Goal: Task Accomplishment & Management: Manage account settings

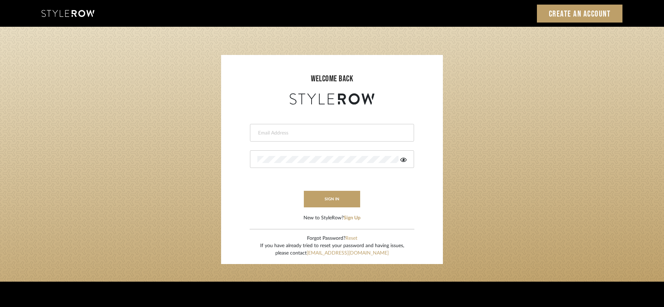
click at [305, 131] on input "email" at bounding box center [331, 133] width 148 height 7
type input "dawsoncolleen@gmail.com"
click at [327, 203] on button "sign in" at bounding box center [332, 199] width 56 height 17
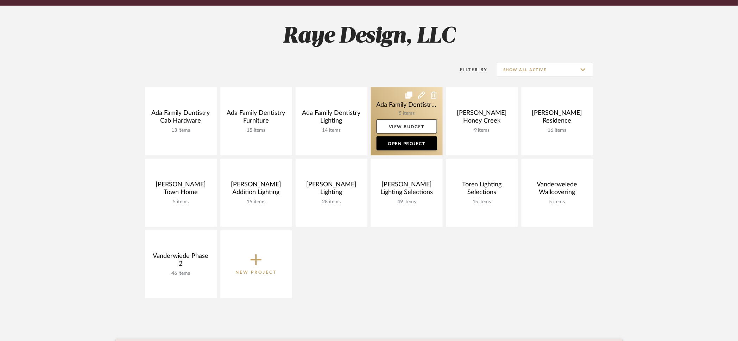
scroll to position [90, 0]
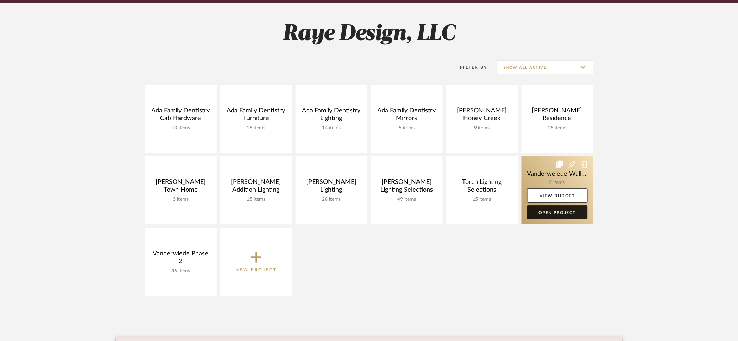
click at [544, 214] on link "Open Project" at bounding box center [557, 212] width 61 height 14
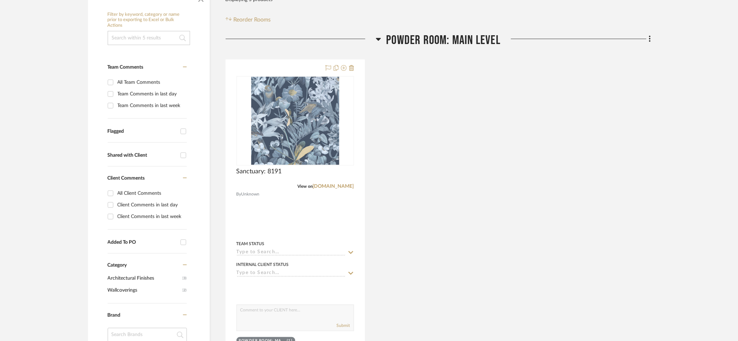
scroll to position [139, 0]
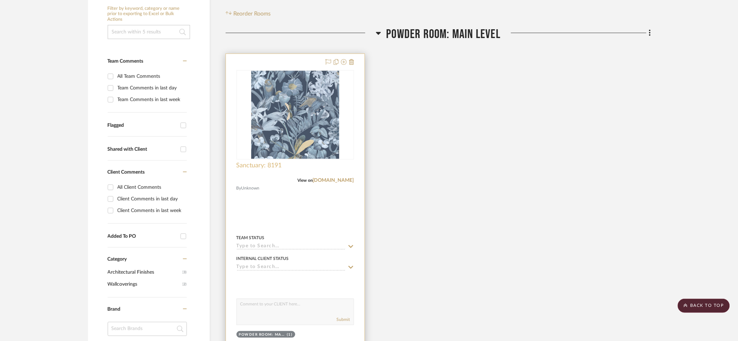
click at [249, 165] on span "Sanctuary: 8191" at bounding box center [259, 166] width 45 height 8
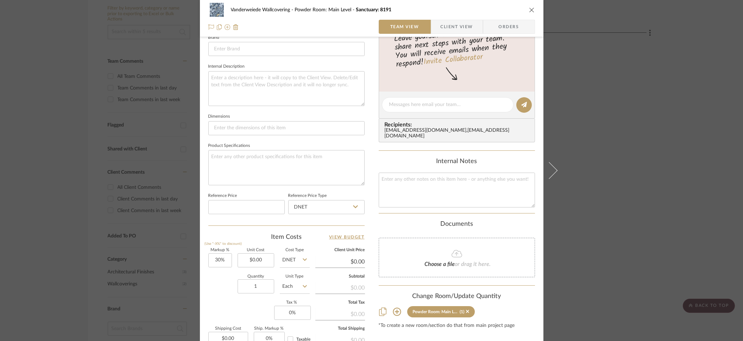
scroll to position [257, 0]
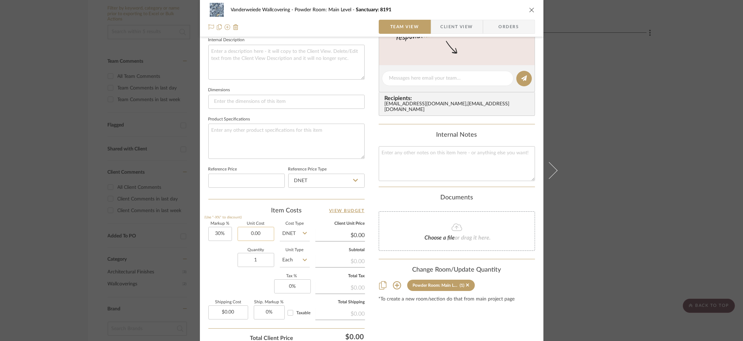
click at [266, 233] on input "0.00" at bounding box center [256, 234] width 37 height 14
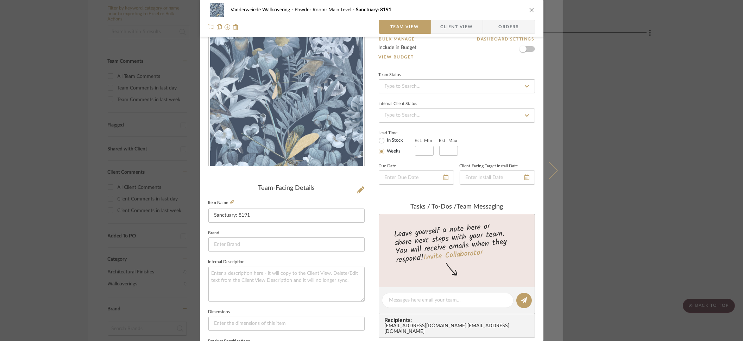
scroll to position [0, 0]
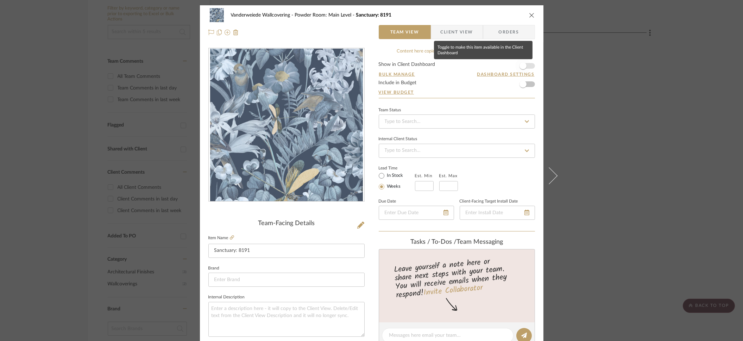
type input "$1,164.00"
click at [523, 67] on span "button" at bounding box center [523, 65] width 7 height 7
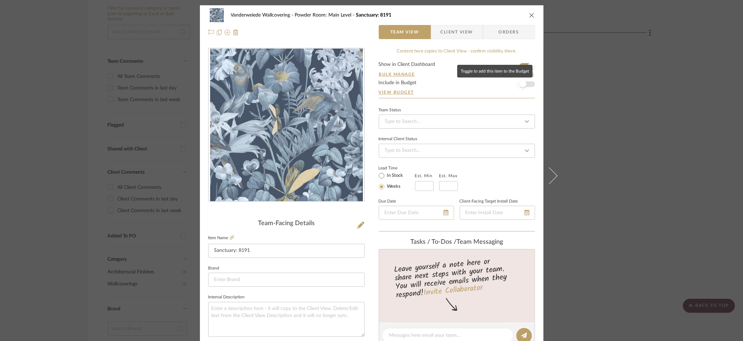
type input "$1,513.20"
click at [522, 91] on span "button" at bounding box center [522, 83] width 15 height 15
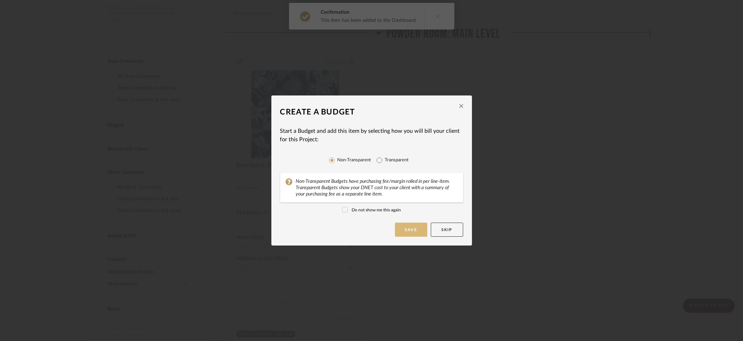
click at [419, 230] on button "Save" at bounding box center [411, 229] width 32 height 14
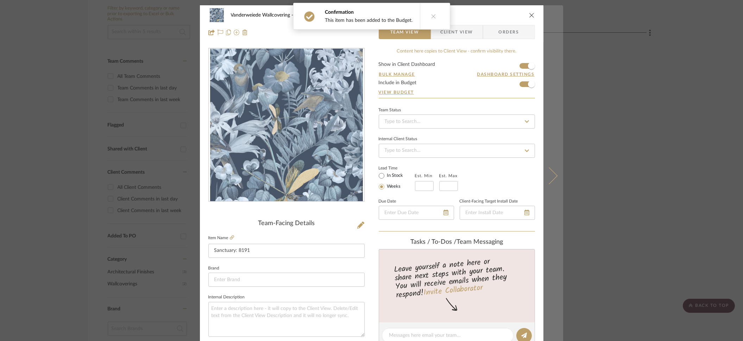
click at [552, 176] on icon at bounding box center [548, 175] width 17 height 17
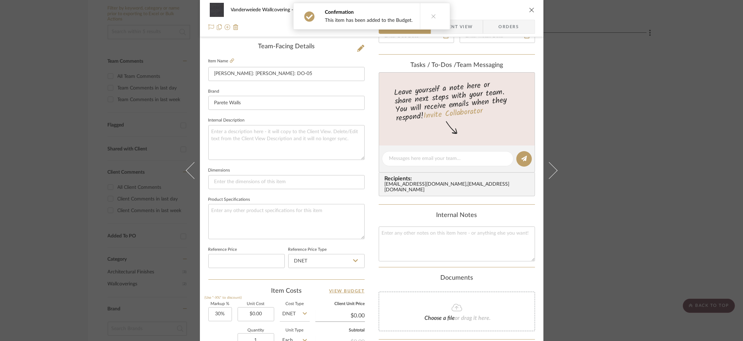
scroll to position [239, 0]
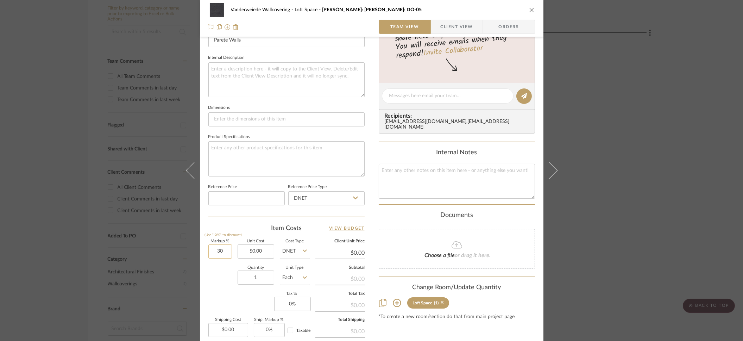
click at [225, 252] on input "30" at bounding box center [220, 251] width 24 height 14
type input "0%"
click at [205, 285] on div "Vanderweiede Wallcovering Loft Space [PERSON_NAME]: [PERSON_NAME]: DO-05 Team V…" at bounding box center [372, 91] width 344 height 650
click at [262, 250] on input "0.00" at bounding box center [256, 251] width 37 height 14
type input "$1,392.00"
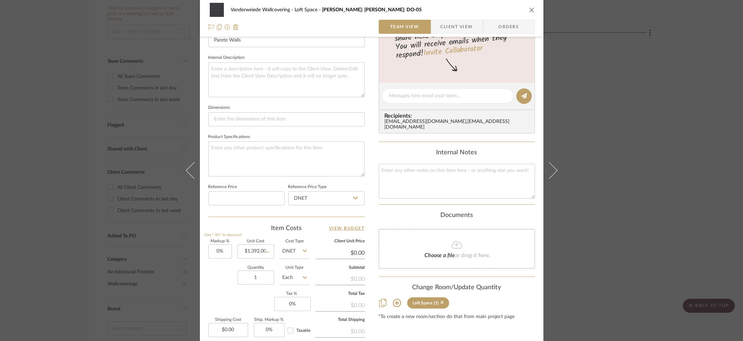
click at [212, 282] on div "Quantity 1 Unit Type Each" at bounding box center [258, 278] width 101 height 25
type input "$1,392.00"
click at [294, 306] on input "0" at bounding box center [292, 304] width 37 height 14
type input "6%"
click at [243, 291] on div "Markup % (Use "-X%" to discount) 0% Unit Cost $1,392.00 Cost Type DNET Client U…" at bounding box center [286, 290] width 156 height 103
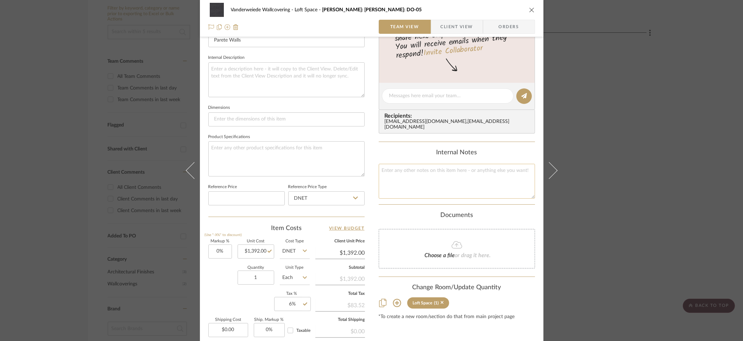
scroll to position [0, 0]
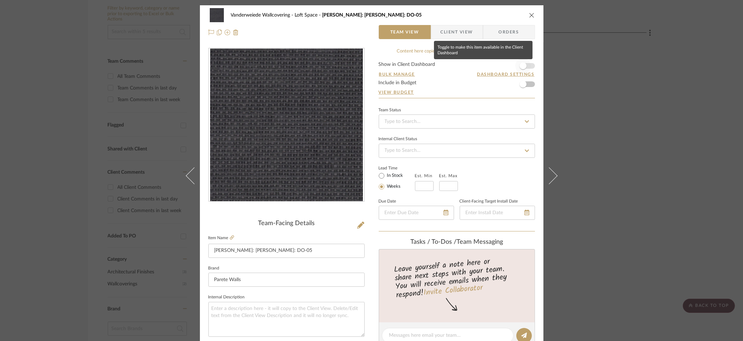
click at [523, 67] on span "button" at bounding box center [523, 65] width 7 height 7
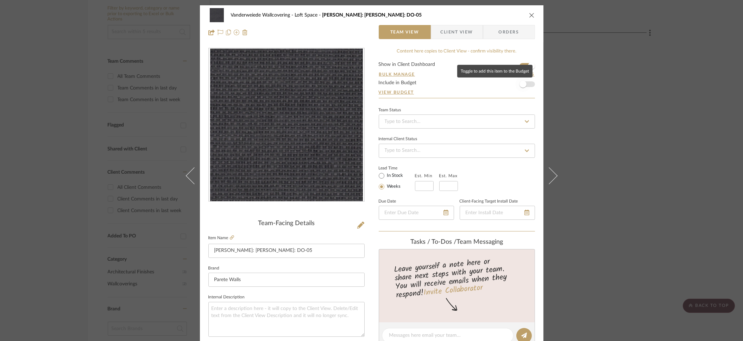
click at [523, 84] on span "button" at bounding box center [523, 84] width 7 height 7
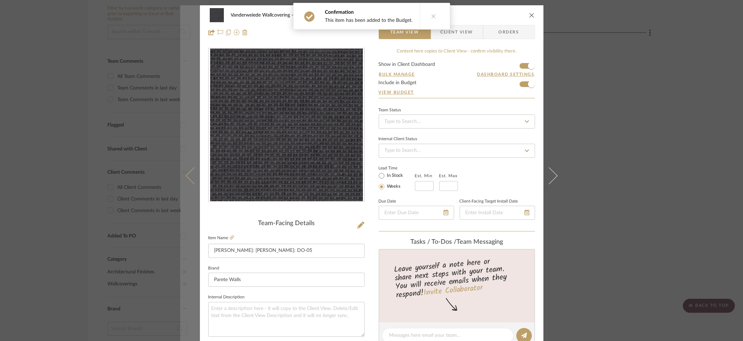
click at [188, 179] on icon at bounding box center [194, 175] width 17 height 17
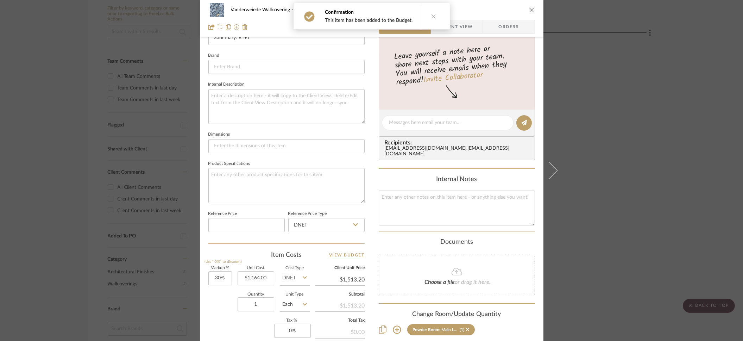
scroll to position [314, 0]
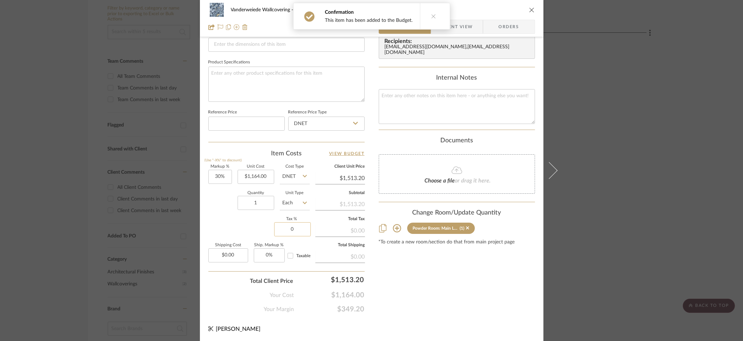
click at [304, 228] on input "0" at bounding box center [292, 229] width 37 height 14
type input "6%"
click at [246, 224] on div "Markup % (Use "-X%" to discount) 30% Unit Cost $1,164.00 Cost Type DNET Client …" at bounding box center [286, 216] width 156 height 103
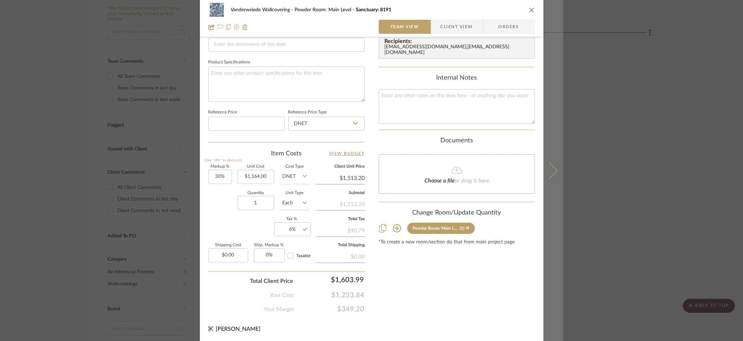
click at [551, 173] on icon at bounding box center [548, 170] width 17 height 17
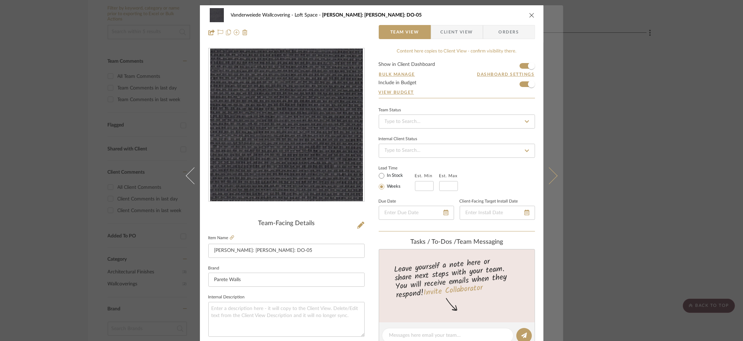
click at [549, 175] on icon at bounding box center [548, 175] width 17 height 17
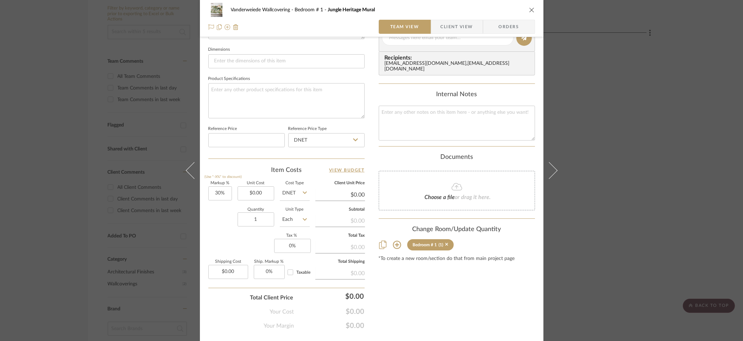
scroll to position [314, 0]
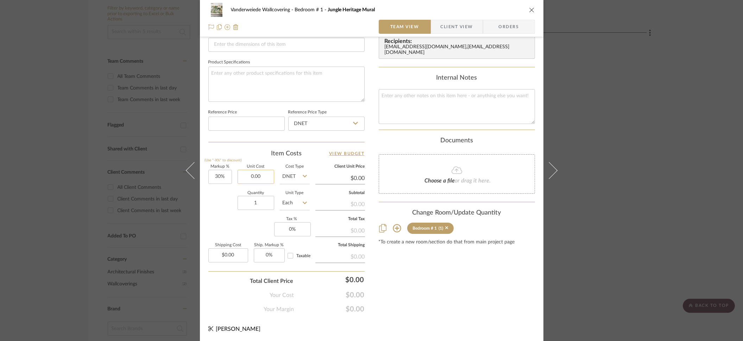
click at [260, 178] on input "0.00" at bounding box center [256, 177] width 37 height 14
type input "$418.00"
type input "0"
click at [297, 230] on input "0" at bounding box center [292, 229] width 37 height 14
type input "$543.40"
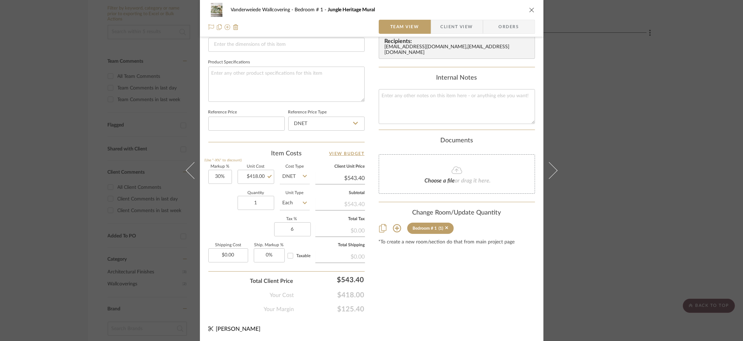
type input "6%"
click at [247, 229] on div "Markup % (Use "-X%" to discount) 30% Unit Cost $418.00 Cost Type DNET Client Un…" at bounding box center [286, 216] width 156 height 103
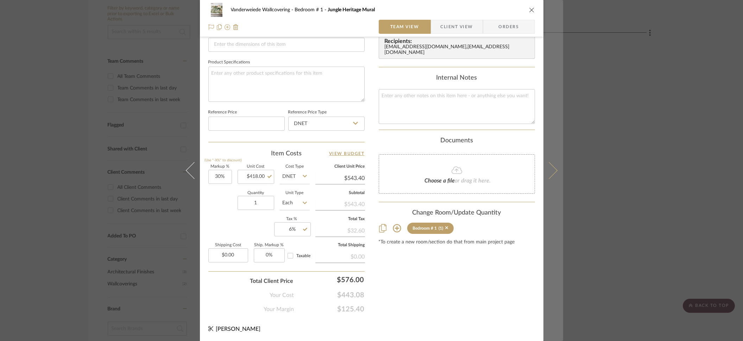
click at [551, 174] on icon at bounding box center [548, 170] width 17 height 17
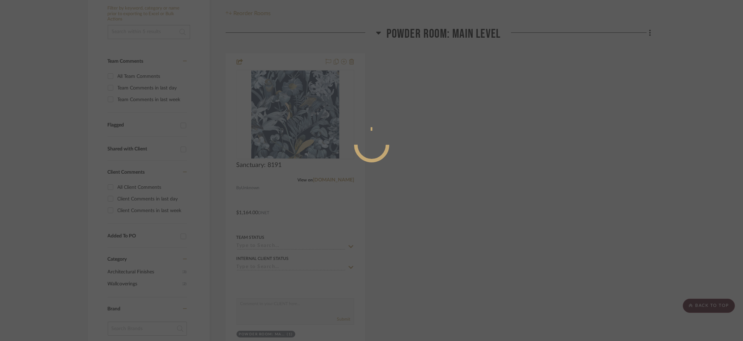
scroll to position [0, 0]
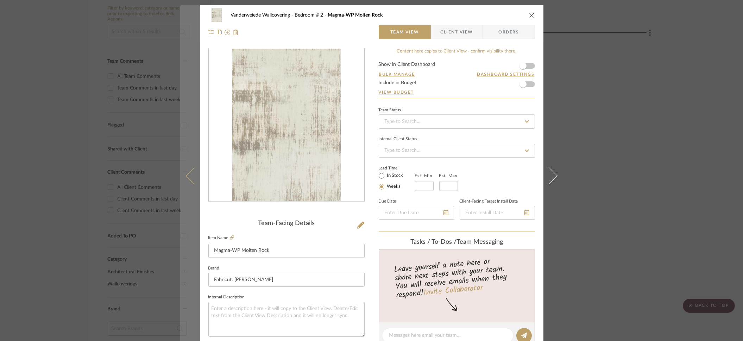
click at [184, 178] on button at bounding box center [190, 175] width 20 height 341
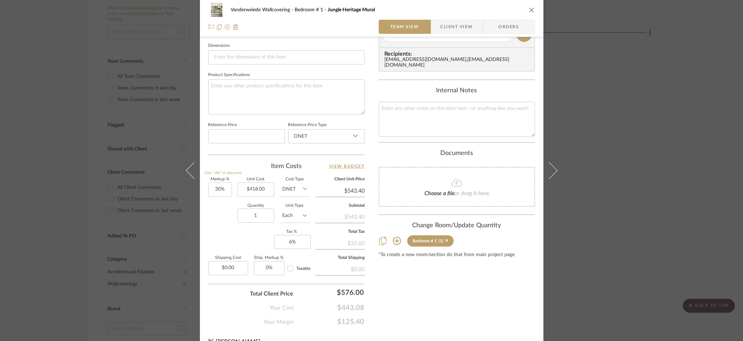
scroll to position [301, 0]
click at [235, 268] on input "0.00" at bounding box center [228, 269] width 40 height 14
type input "$57.00"
click at [225, 302] on div "Your Cost $443.08" at bounding box center [286, 306] width 156 height 14
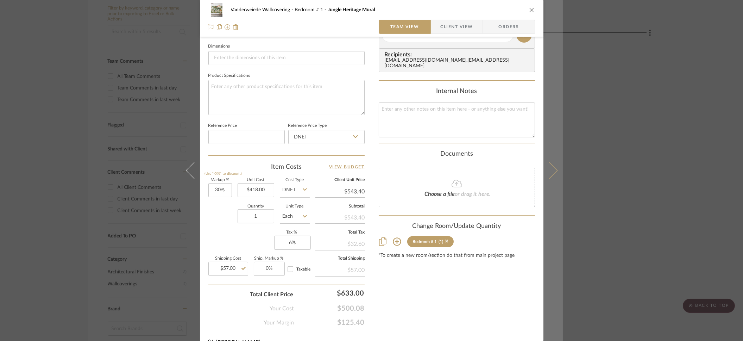
click at [553, 171] on icon at bounding box center [548, 170] width 17 height 17
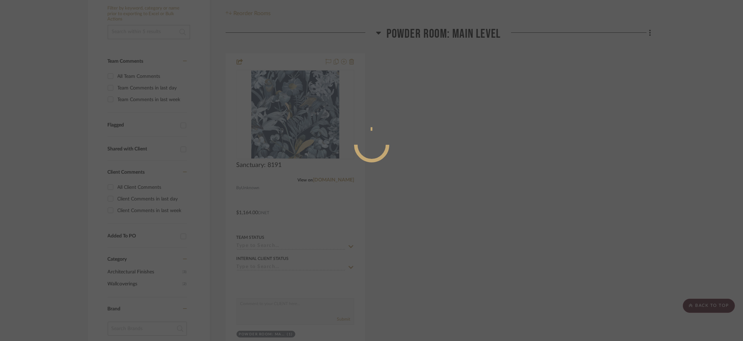
scroll to position [0, 0]
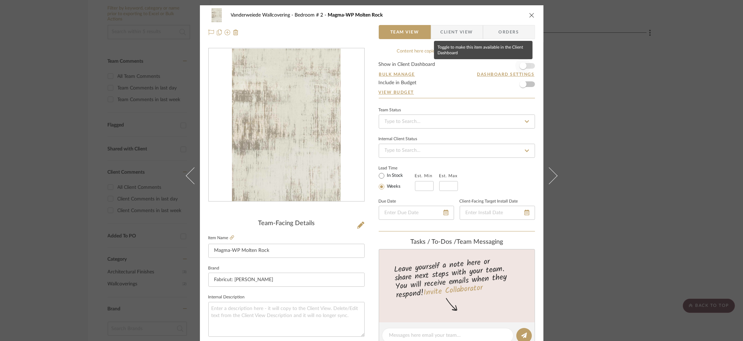
click at [523, 67] on span "button" at bounding box center [523, 65] width 7 height 7
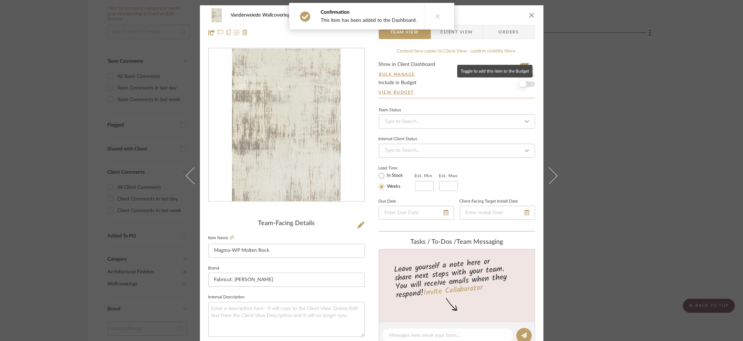
click at [522, 88] on span "button" at bounding box center [522, 83] width 15 height 15
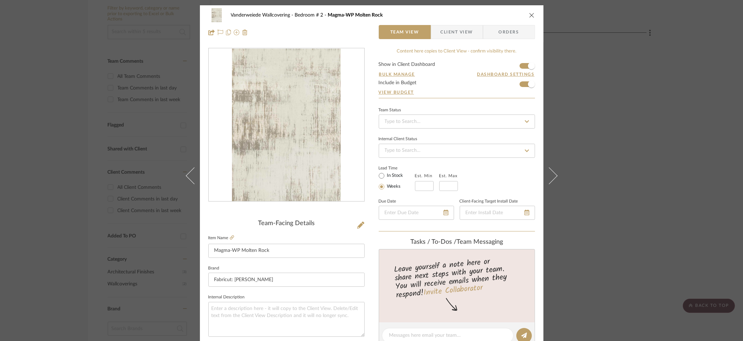
click at [531, 14] on icon "close" at bounding box center [532, 15] width 6 height 6
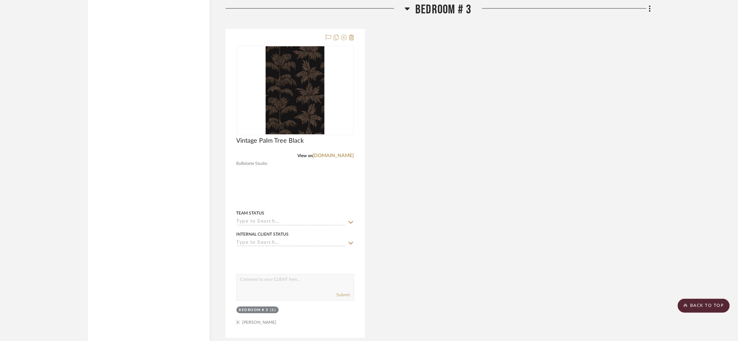
scroll to position [1543, 0]
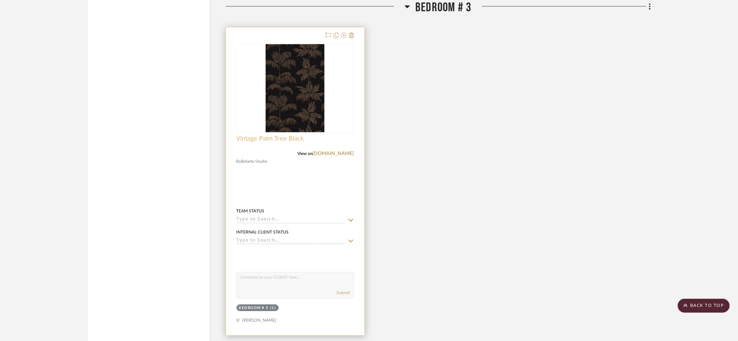
click at [275, 136] on span "Vintage Palm Tree Black" at bounding box center [271, 139] width 68 height 8
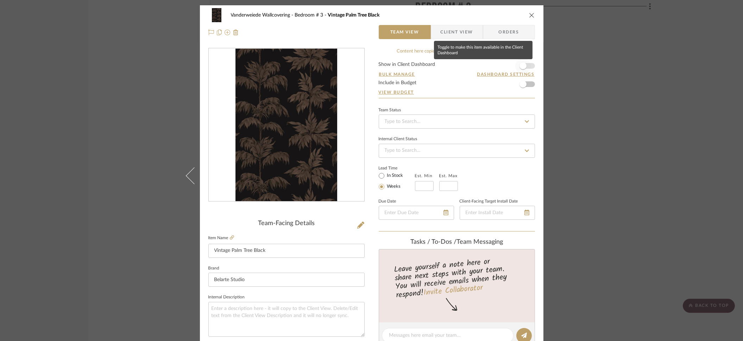
click at [520, 65] on span "button" at bounding box center [523, 65] width 7 height 7
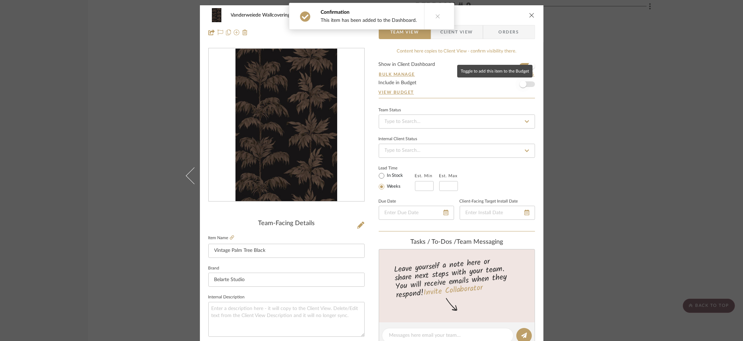
click at [521, 83] on span "button" at bounding box center [523, 84] width 7 height 7
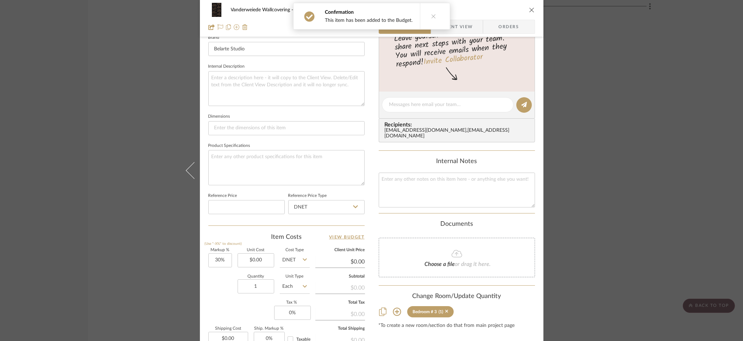
scroll to position [240, 0]
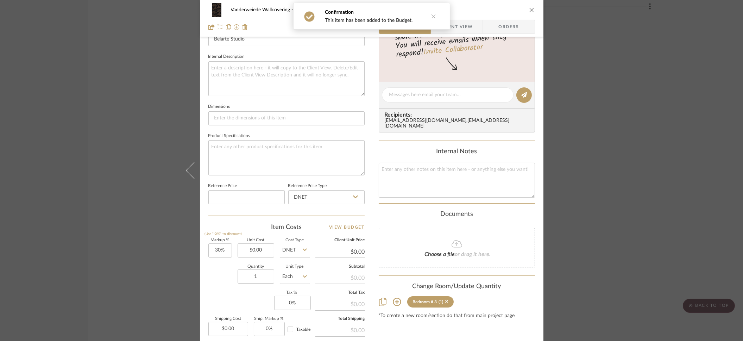
click at [232, 251] on div "Markup % (Use "-X%" to discount) 30% Unit Cost $0.00 Cost Type DNET Client Unit…" at bounding box center [286, 289] width 156 height 103
click at [228, 250] on input "30" at bounding box center [220, 250] width 24 height 14
type input "0%"
click at [214, 290] on div "Markup % (Use "-X%" to discount) 0% Unit Cost $0.00 Cost Type DNET Client Unit …" at bounding box center [286, 289] width 156 height 103
click at [265, 250] on input "0.00" at bounding box center [256, 250] width 37 height 14
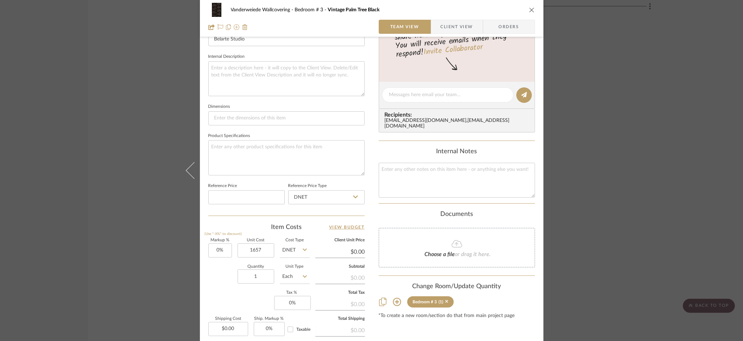
type input "$1,657.00"
click at [226, 287] on div "Quantity 1 Unit Type Each" at bounding box center [258, 277] width 101 height 25
type input "0"
type input "$1,657.00"
click at [307, 304] on input "0" at bounding box center [292, 303] width 37 height 14
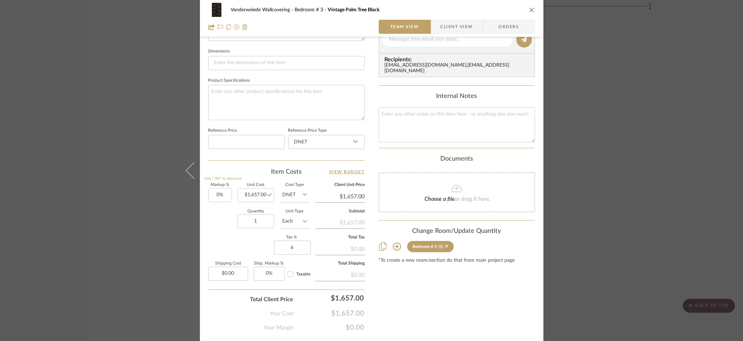
type input "6%"
click at [251, 247] on div "Markup % (Use "-X%" to discount) 0% Unit Cost $1,657.00 Cost Type DNET Client U…" at bounding box center [286, 233] width 156 height 103
type input "0.00"
click at [234, 273] on input "0.00" at bounding box center [228, 272] width 40 height 14
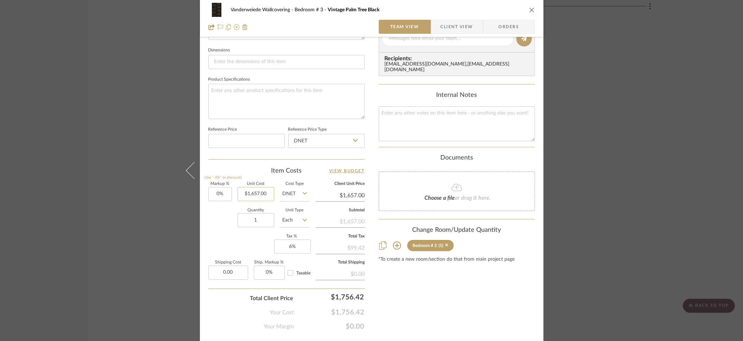
type input "1657.00"
type input "$0.00"
click at [252, 194] on input "1657.00" at bounding box center [256, 194] width 37 height 14
type input "$1,557.00"
click at [231, 212] on div "Quantity 1 Unit Type Each" at bounding box center [258, 220] width 101 height 25
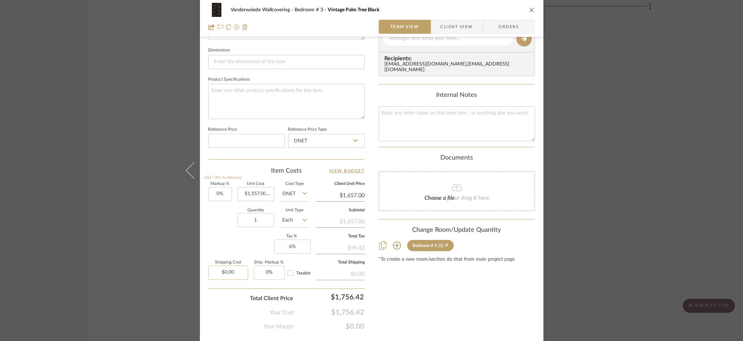
type input "$1,557.00"
click at [241, 272] on input "0.00" at bounding box center [228, 272] width 40 height 14
type input "1"
type input "$89.00"
click at [200, 308] on div "Vanderweiede Wallcovering Bedroom # 3 Vintage Palm Tree Black Team View Client …" at bounding box center [372, 34] width 344 height 650
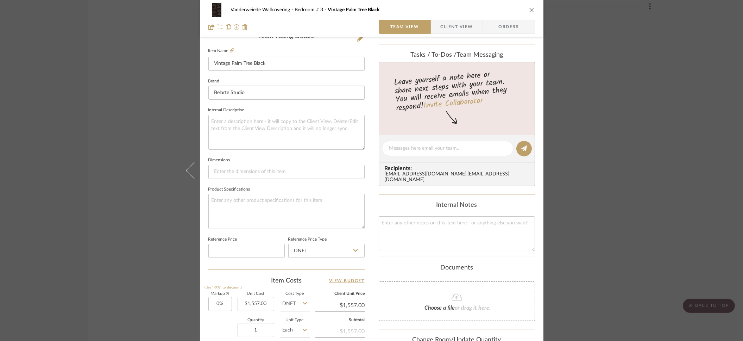
scroll to position [0, 0]
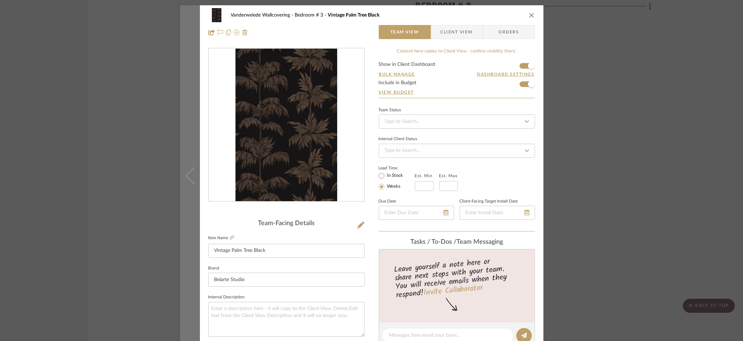
click at [186, 178] on icon at bounding box center [194, 175] width 17 height 17
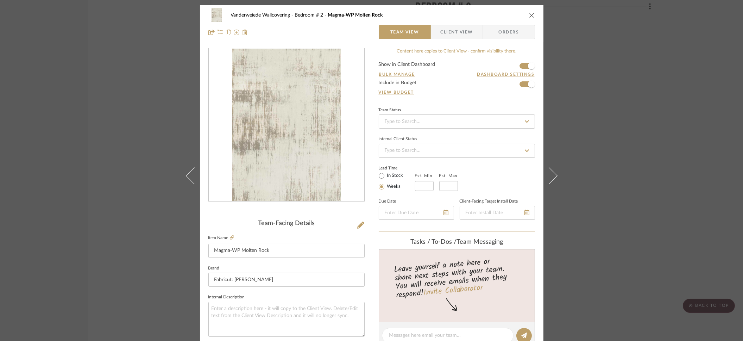
click at [531, 14] on icon "close" at bounding box center [532, 15] width 6 height 6
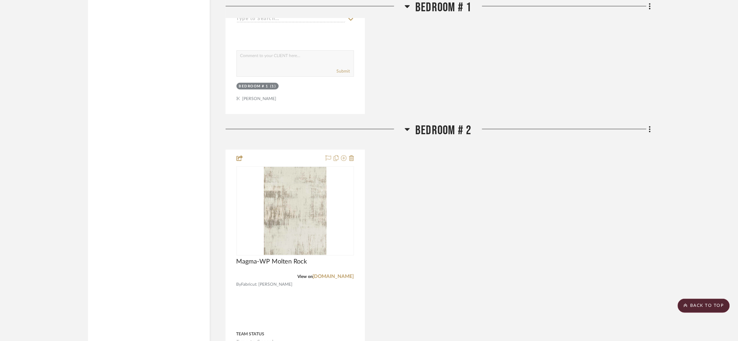
scroll to position [1085, 0]
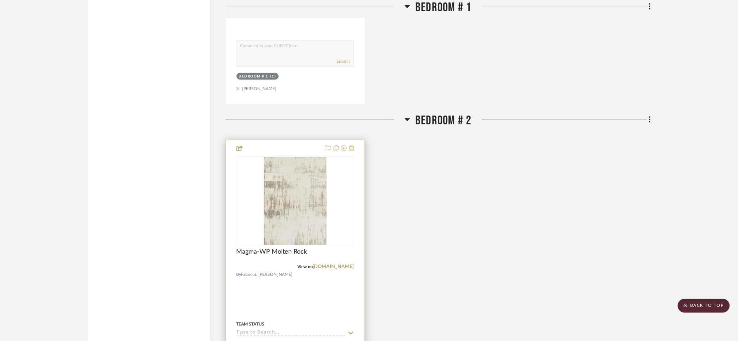
click at [353, 148] on icon at bounding box center [351, 148] width 5 height 6
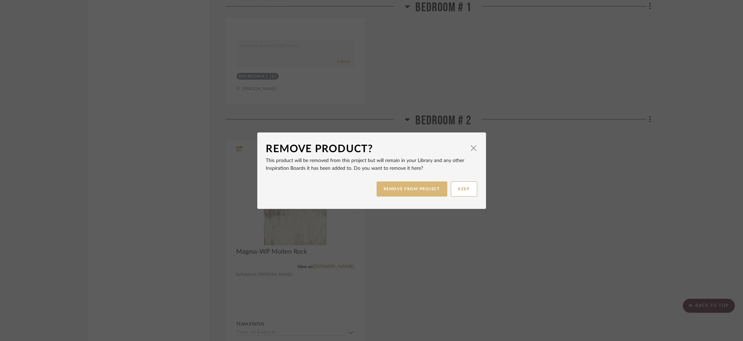
click at [408, 192] on button "REMOVE FROM PROJECT" at bounding box center [412, 188] width 71 height 15
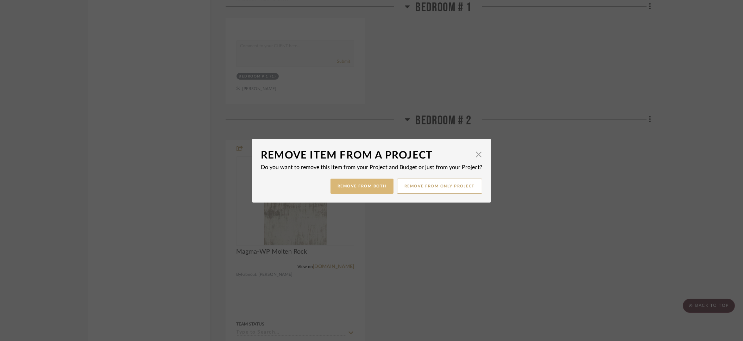
click at [380, 187] on button "Remove from Both" at bounding box center [362, 185] width 63 height 15
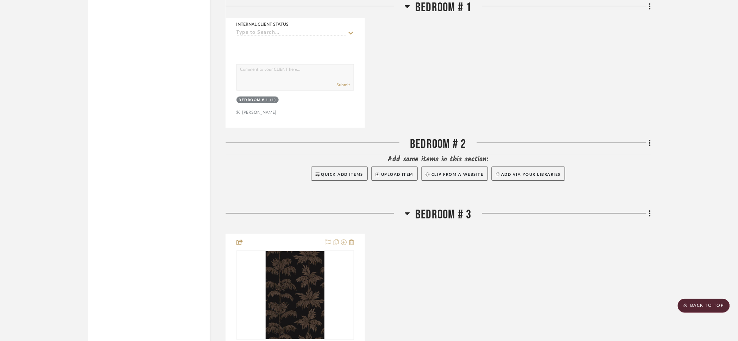
scroll to position [1061, 0]
click at [406, 172] on button "Upload Item" at bounding box center [394, 174] width 46 height 14
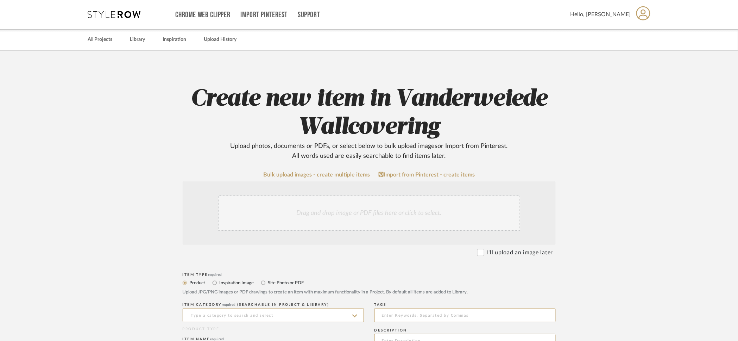
click at [332, 217] on div "Drag and drop image or PDF files here or click to select." at bounding box center [369, 212] width 303 height 35
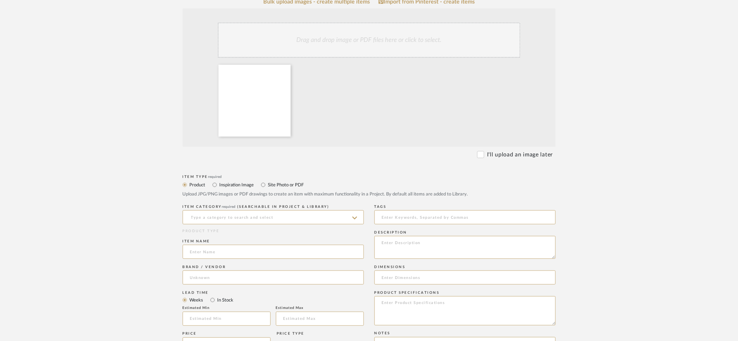
scroll to position [174, 0]
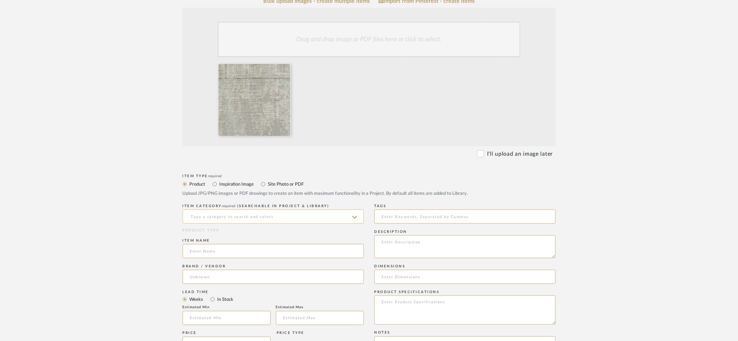
click at [270, 216] on input at bounding box center [273, 216] width 181 height 14
click at [245, 198] on div "Wallpaper" at bounding box center [273, 199] width 181 height 18
type input "Wallpaper"
click at [268, 254] on input at bounding box center [273, 251] width 181 height 14
type input "Elitis Textural"
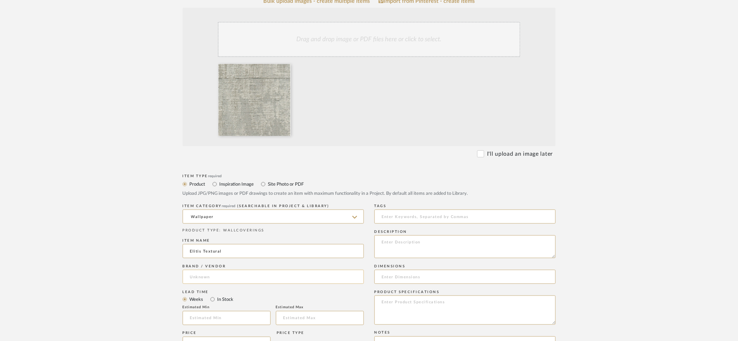
click at [266, 272] on input at bounding box center [273, 277] width 181 height 14
type input "T"
type input "Elitis"
click at [589, 255] on form "Bulk upload images - create multiple items Import from Pinterest - create items…" at bounding box center [369, 290] width 448 height 585
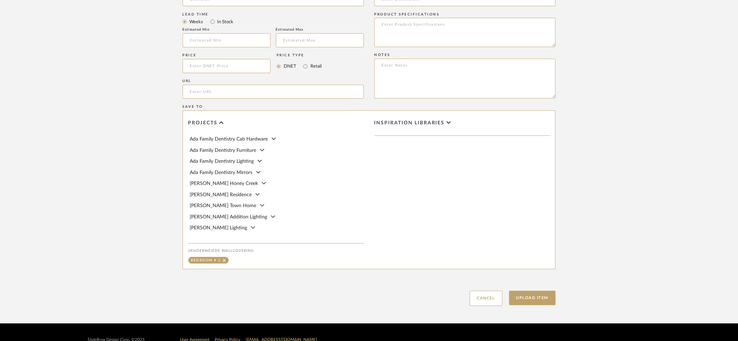
scroll to position [452, 0]
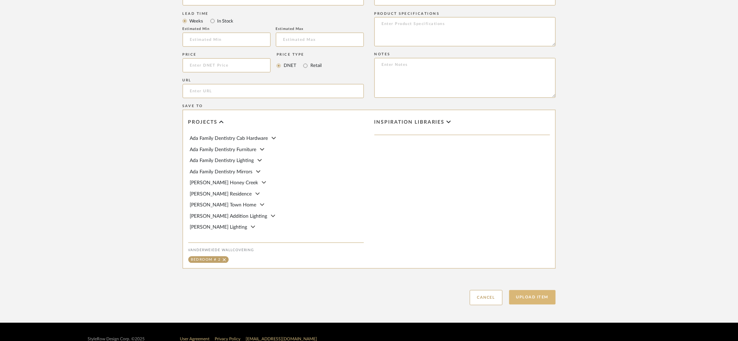
click at [526, 297] on button "Upload Item" at bounding box center [532, 297] width 46 height 14
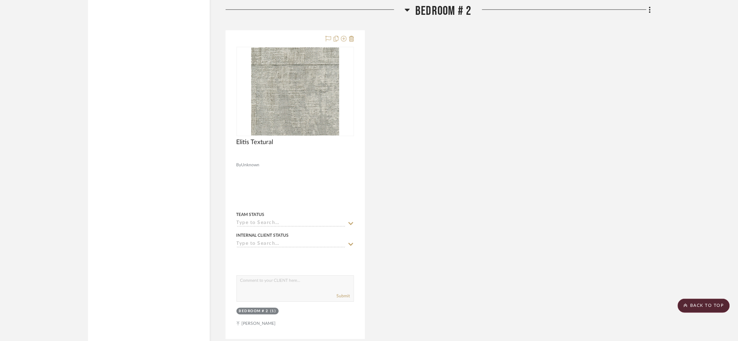
scroll to position [1194, 0]
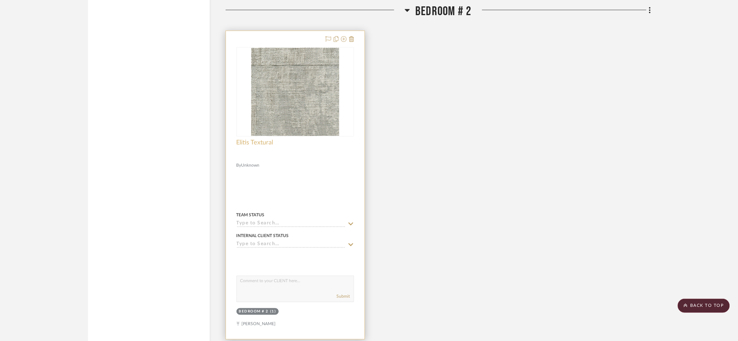
click at [269, 140] on span "Elitis Textural" at bounding box center [255, 143] width 37 height 8
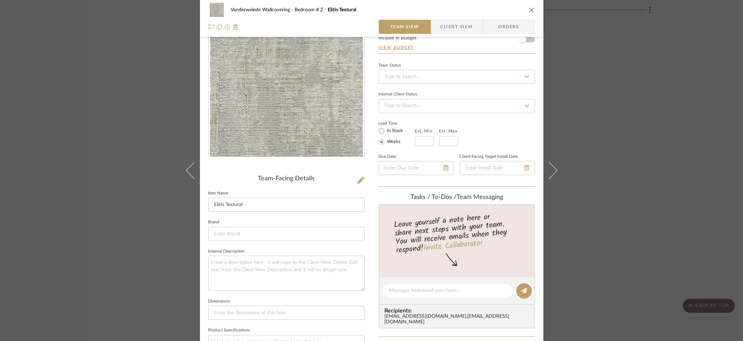
scroll to position [44, 0]
click at [269, 229] on input at bounding box center [286, 234] width 156 height 14
type input "W"
type input "Elitis"
click at [201, 251] on div "Vanderweiede Wallcovering Bedroom # 2 Elitis Textural Team View Client View Ord…" at bounding box center [372, 285] width 344 height 649
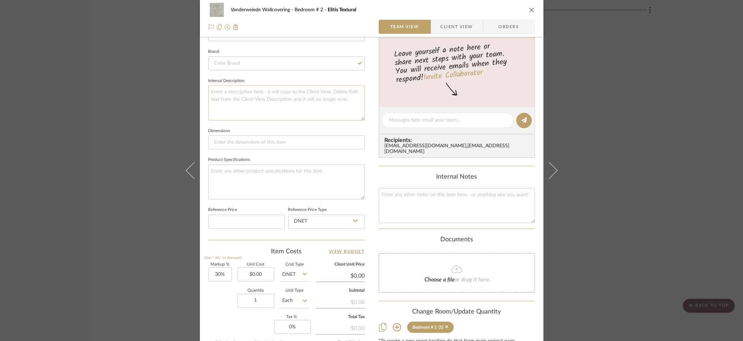
scroll to position [221, 0]
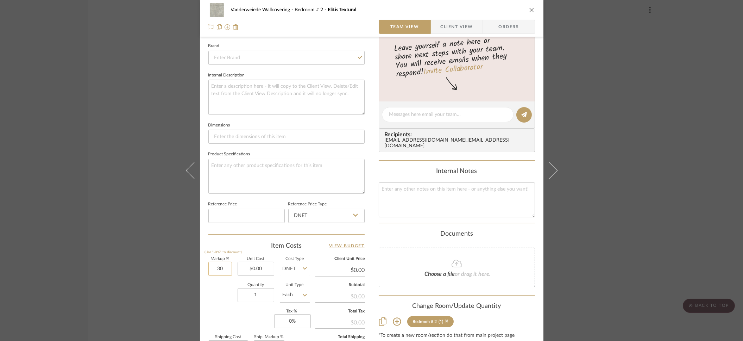
click at [224, 271] on input "30" at bounding box center [220, 269] width 24 height 14
click at [217, 293] on div "Quantity 1 Unit Type Each" at bounding box center [258, 295] width 101 height 25
click at [263, 269] on input "0.00" at bounding box center [256, 269] width 37 height 14
click at [256, 294] on input "1" at bounding box center [256, 295] width 37 height 14
click at [259, 268] on input "0.00" at bounding box center [256, 269] width 37 height 14
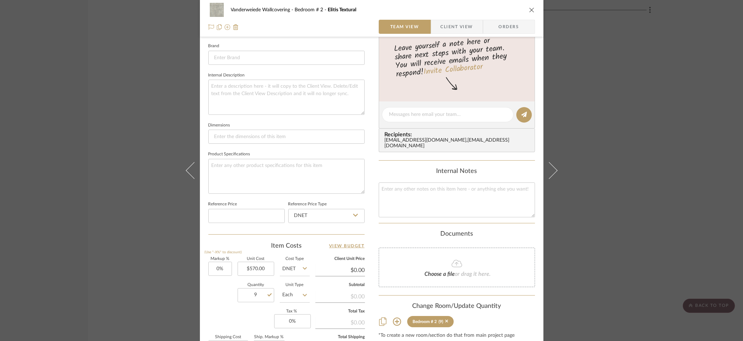
click at [220, 288] on div "Quantity 9 Unit Type Each" at bounding box center [258, 295] width 101 height 25
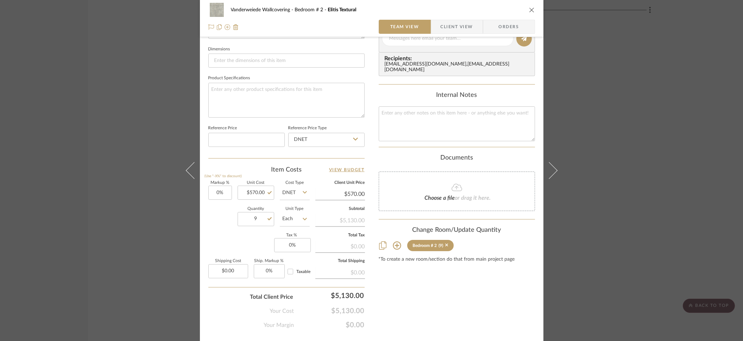
scroll to position [296, 0]
click at [297, 246] on input "0" at bounding box center [292, 246] width 37 height 14
click at [238, 240] on div "Markup % (Use "-X%" to discount) 0% Unit Cost $570.00 Cost Type DNET Client Uni…" at bounding box center [286, 233] width 156 height 103
click at [239, 274] on input "0.00" at bounding box center [228, 272] width 40 height 14
click at [210, 226] on div "Quantity 9 Unit Type Each" at bounding box center [258, 220] width 101 height 25
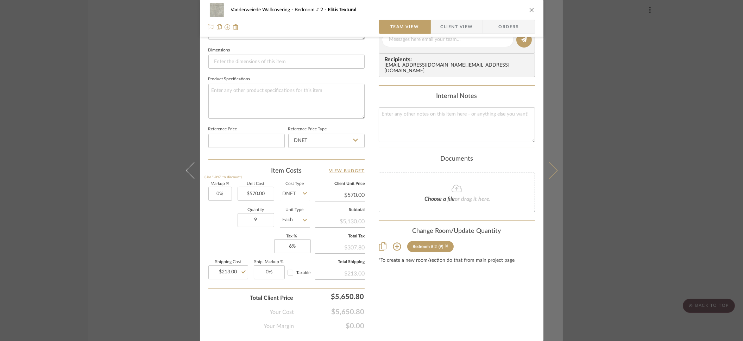
click at [549, 175] on icon at bounding box center [548, 170] width 17 height 17
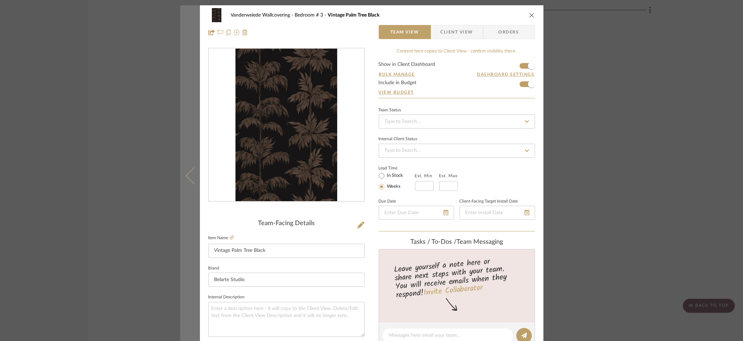
click at [186, 176] on icon at bounding box center [194, 175] width 17 height 17
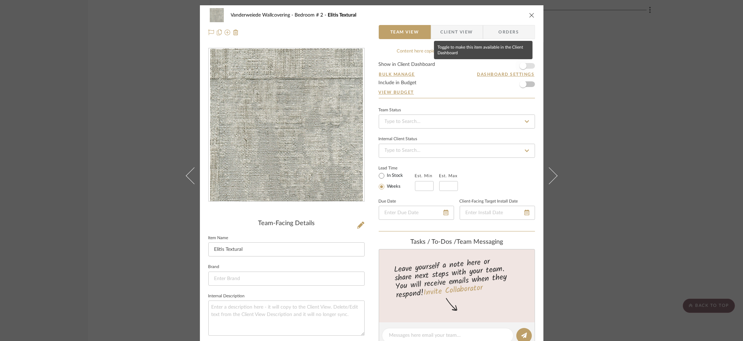
click at [521, 67] on span "button" at bounding box center [523, 65] width 7 height 7
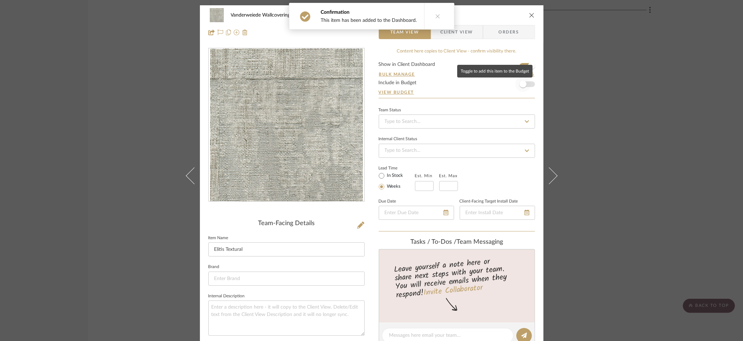
click at [524, 87] on span "button" at bounding box center [522, 83] width 15 height 15
click at [529, 14] on icon "close" at bounding box center [532, 15] width 6 height 6
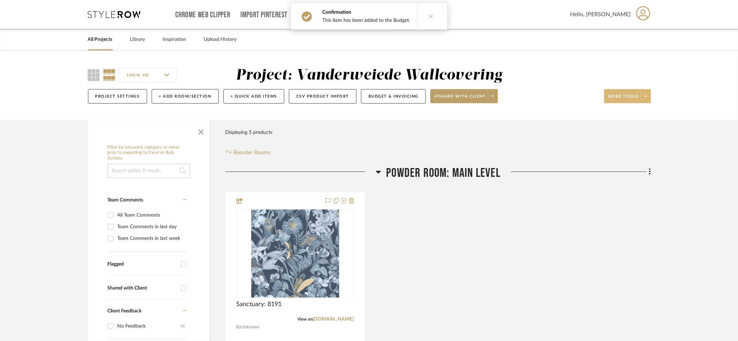
click at [645, 99] on span at bounding box center [646, 96] width 10 height 11
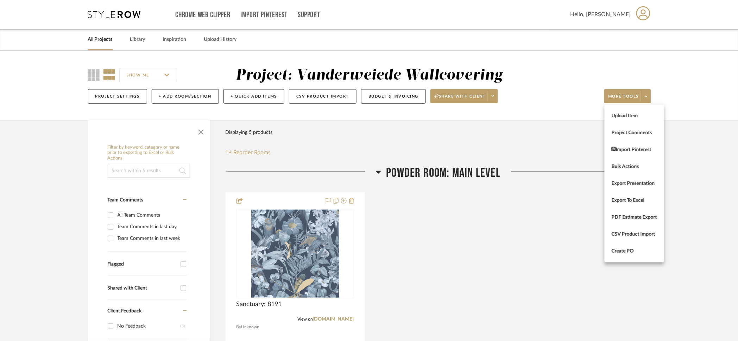
click at [518, 115] on div at bounding box center [369, 170] width 738 height 341
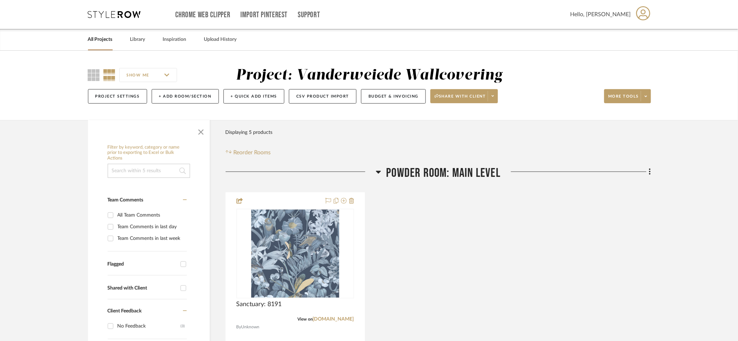
click at [376, 87] on div "Project Settings + Add Room/Section + Quick Add Items CSV Product Import Budget…" at bounding box center [369, 96] width 563 height 24
click at [376, 98] on button "Budget & Invoicing" at bounding box center [393, 96] width 65 height 14
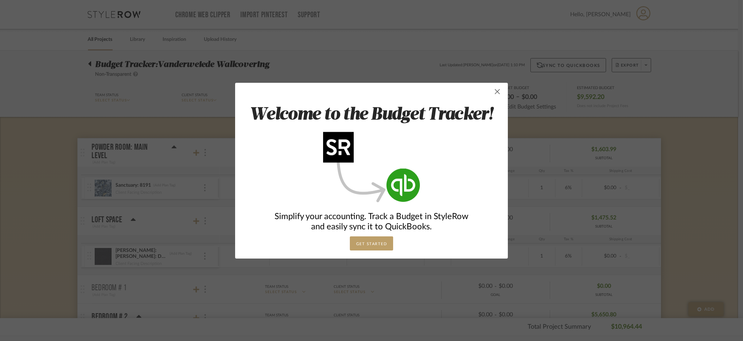
click at [496, 92] on span "button" at bounding box center [497, 91] width 14 height 14
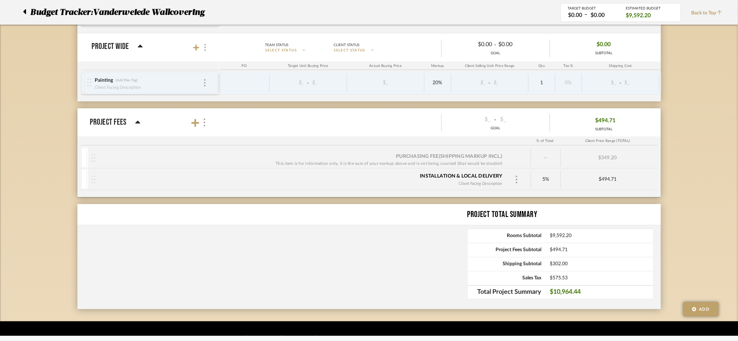
scroll to position [408, 0]
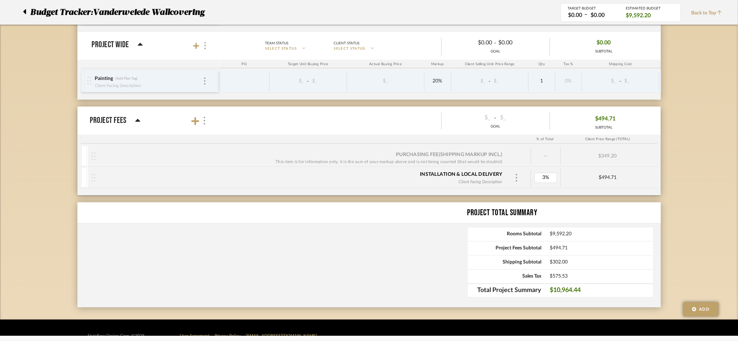
click at [520, 189] on div "Purchasing Fee (Shipping markup incl.) This item is for information only, it is…" at bounding box center [369, 170] width 584 height 50
click at [548, 155] on div "--" at bounding box center [546, 157] width 30 height 18
click at [489, 150] on div "Purchasing Fee (Shipping markup incl.) This item is for information only, it is…" at bounding box center [300, 156] width 411 height 18
click at [423, 188] on div "Installation & Local Delivery Purchasing Tansaction fee 3% $296.83" at bounding box center [371, 177] width 567 height 21
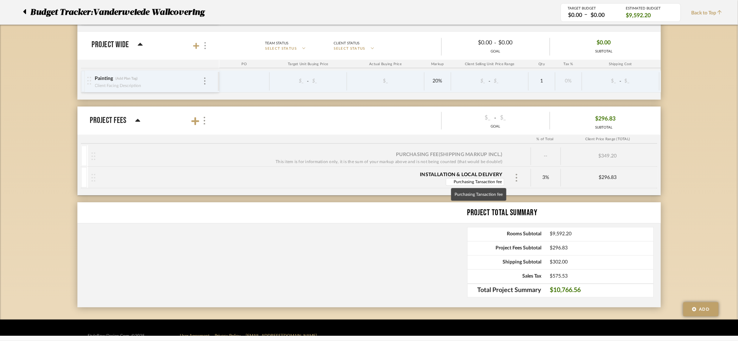
scroll to position [0, 1]
click at [496, 182] on input "Purchasing Tansaction fee" at bounding box center [475, 182] width 58 height 8
click at [478, 183] on input "Purchasing Tansaction fee" at bounding box center [475, 182] width 58 height 8
click at [464, 192] on div "Purchasing Fee (Shipping markup incl.) This item is for information only, it is…" at bounding box center [369, 170] width 584 height 50
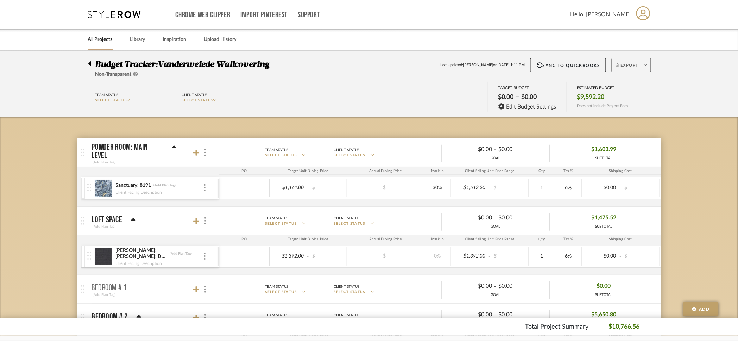
click at [645, 67] on icon at bounding box center [646, 65] width 2 height 4
click at [627, 84] on span "Export PDF" at bounding box center [643, 85] width 53 height 6
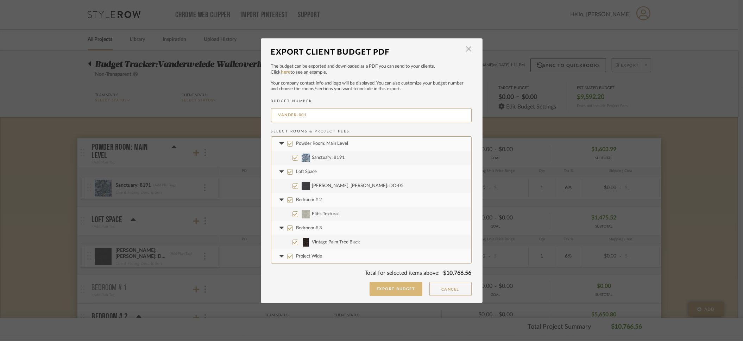
click at [390, 290] on button "Export Budget" at bounding box center [396, 289] width 53 height 14
